Goal: Task Accomplishment & Management: Manage account settings

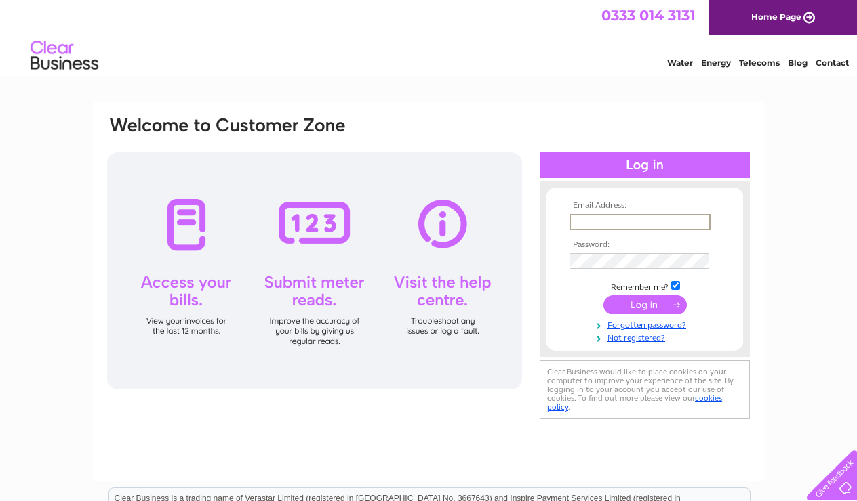
type input "gemmalayfield@hotmail.com"
click at [628, 308] on input "submit" at bounding box center [644, 304] width 83 height 19
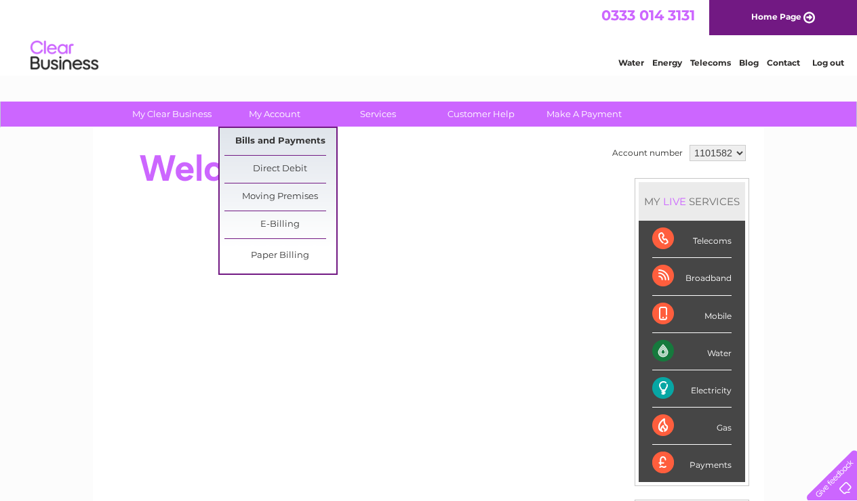
click at [272, 139] on link "Bills and Payments" at bounding box center [280, 141] width 112 height 27
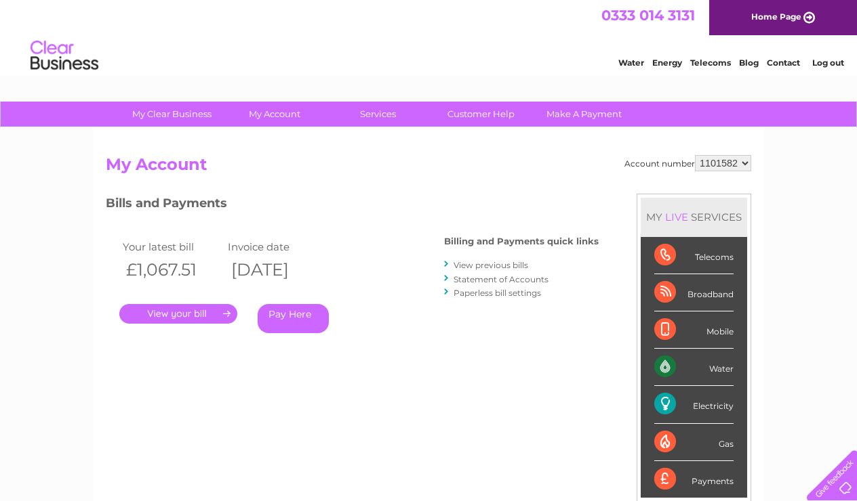
click at [181, 316] on link "." at bounding box center [178, 314] width 118 height 20
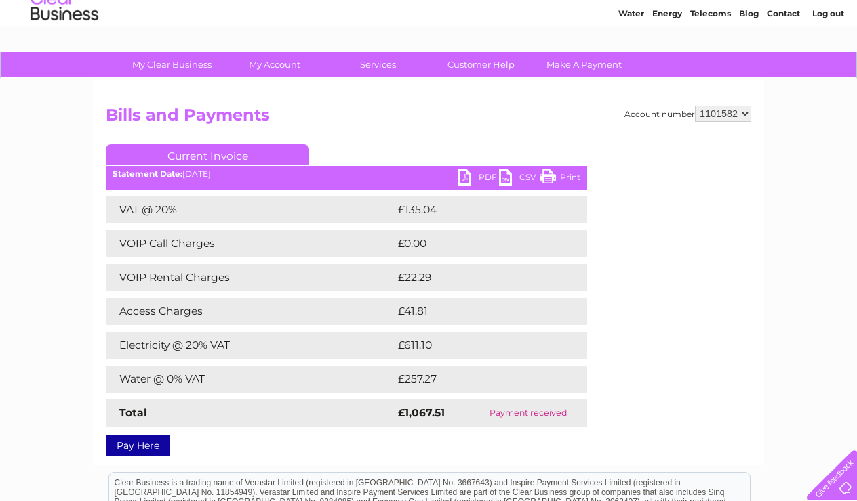
scroll to position [49, 0]
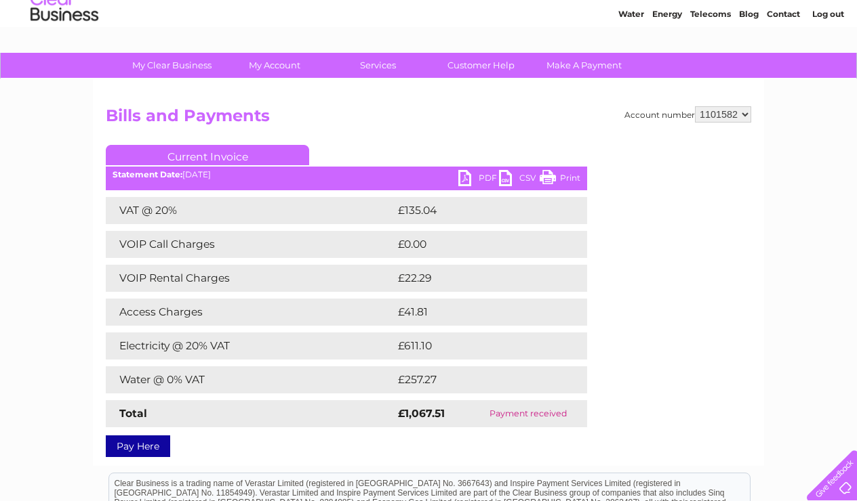
click at [481, 183] on link "PDF" at bounding box center [478, 180] width 41 height 20
